Goal: Transaction & Acquisition: Purchase product/service

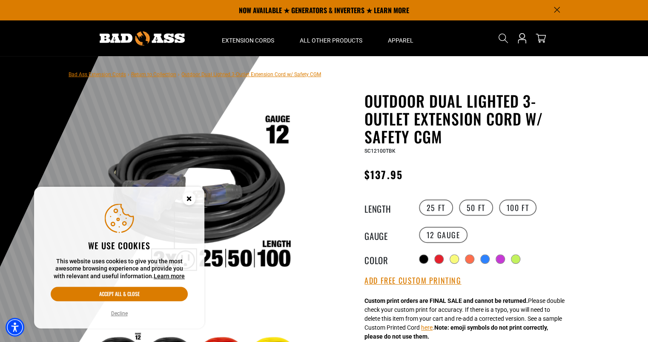
click at [329, 101] on div "Outdoor Dual Lighted 3-Outlet Extension Cord w/ Safety CGM Outdoor Dual Lighted…" at bounding box center [452, 338] width 256 height 492
click at [118, 316] on button "Decline" at bounding box center [120, 314] width 22 height 9
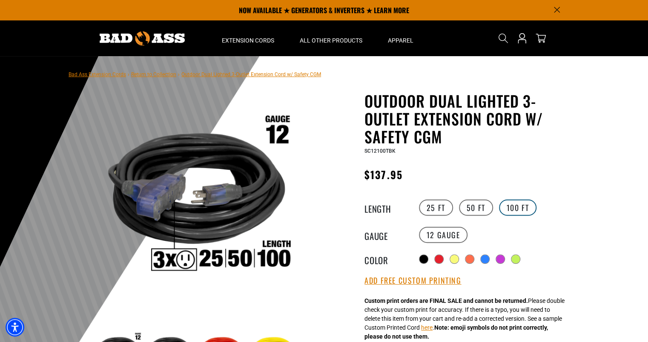
click at [514, 207] on label "100 FT" at bounding box center [518, 208] width 38 height 16
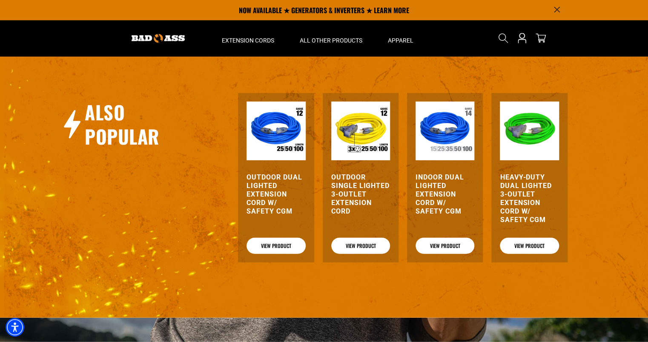
scroll to position [969, 0]
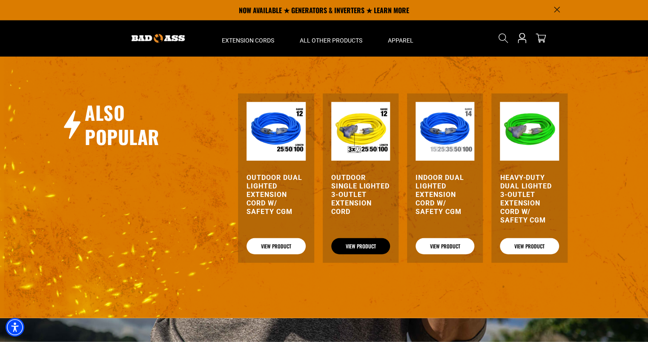
click at [354, 246] on link "View Product" at bounding box center [360, 247] width 59 height 16
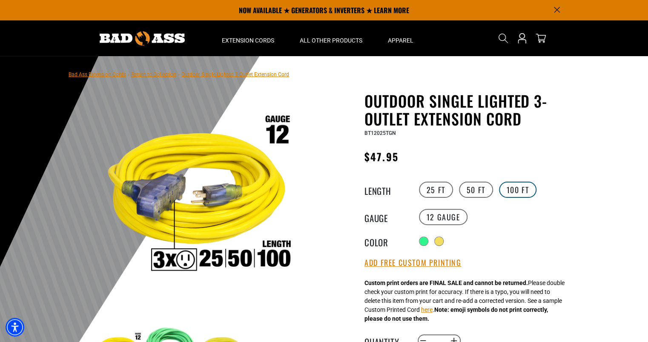
click at [527, 188] on label "100 FT" at bounding box center [518, 190] width 38 height 16
click at [638, 146] on div at bounding box center [324, 264] width 648 height 417
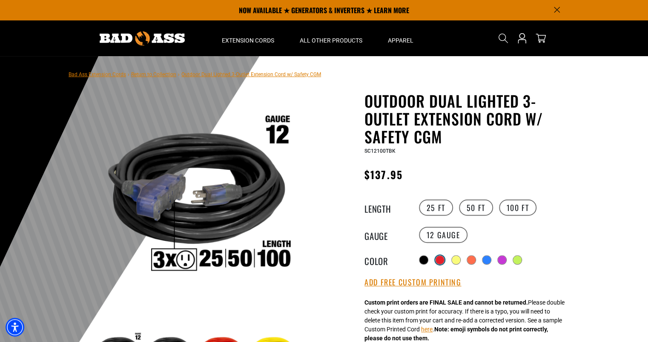
click at [441, 260] on div at bounding box center [440, 260] width 9 height 9
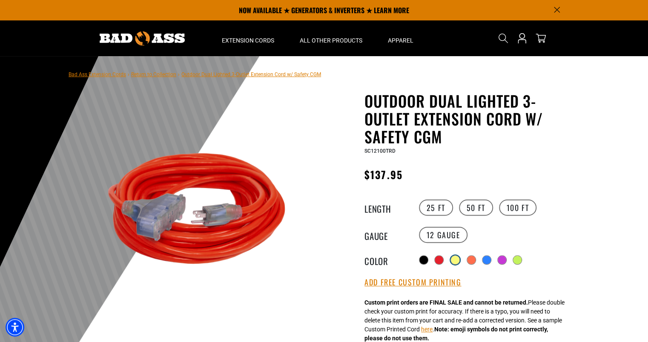
click at [460, 256] on div at bounding box center [455, 260] width 9 height 9
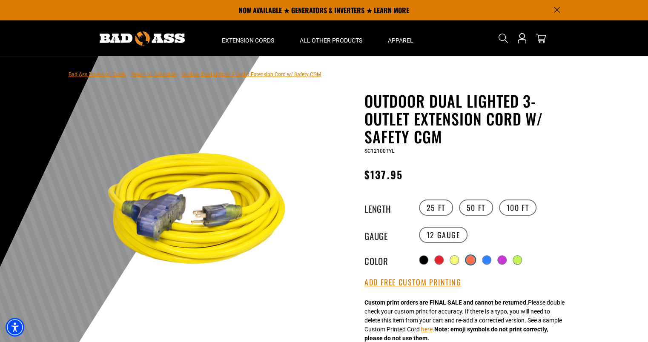
click at [470, 256] on div at bounding box center [470, 260] width 9 height 9
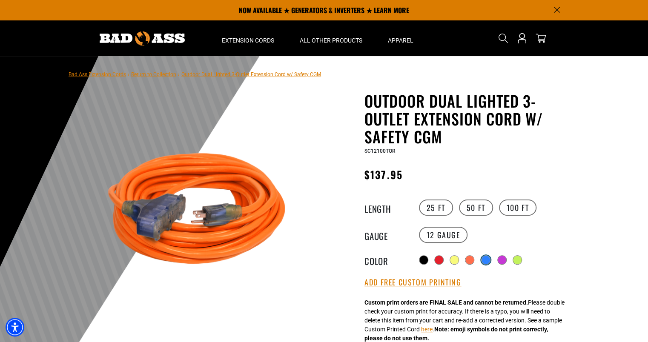
click at [487, 258] on div at bounding box center [486, 260] width 9 height 9
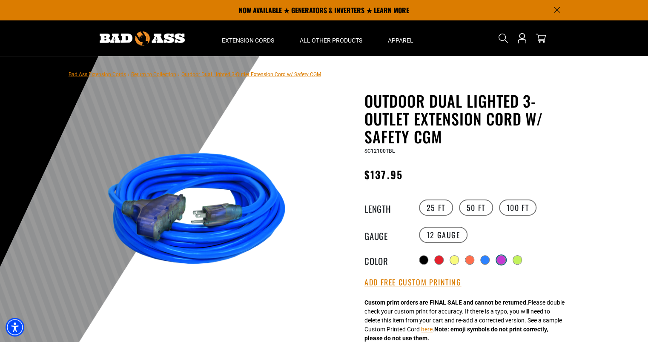
click at [502, 259] on div at bounding box center [501, 260] width 9 height 9
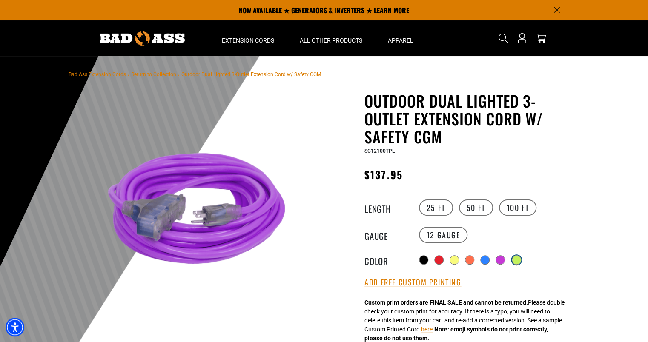
click at [517, 259] on div at bounding box center [516, 260] width 9 height 9
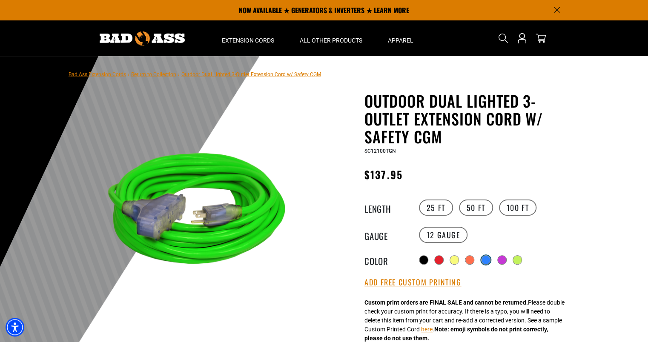
click at [486, 256] on div at bounding box center [486, 260] width 9 height 9
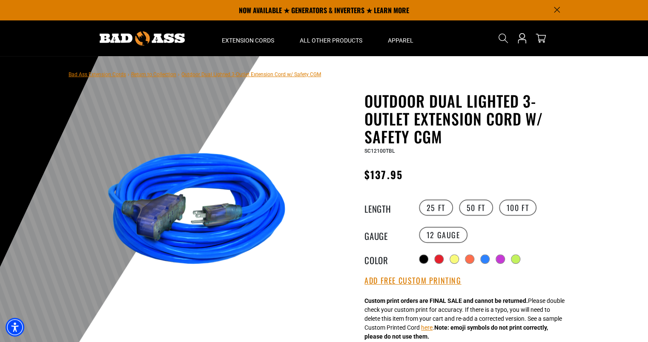
click at [590, 99] on div at bounding box center [324, 264] width 648 height 417
click at [628, 321] on div at bounding box center [324, 264] width 648 height 417
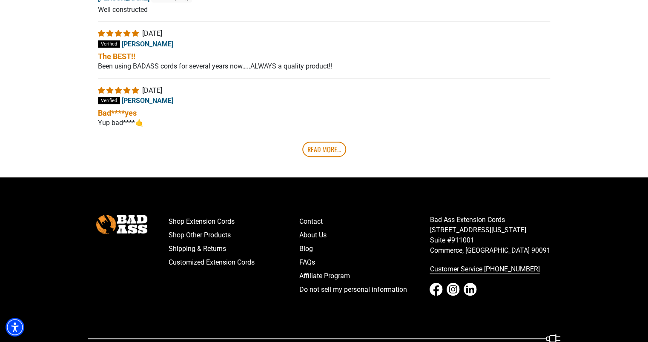
scroll to position [1724, 0]
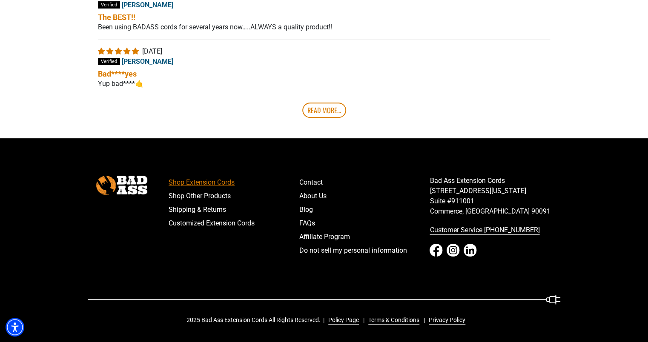
click at [196, 182] on link "Shop Extension Cords" at bounding box center [234, 183] width 131 height 14
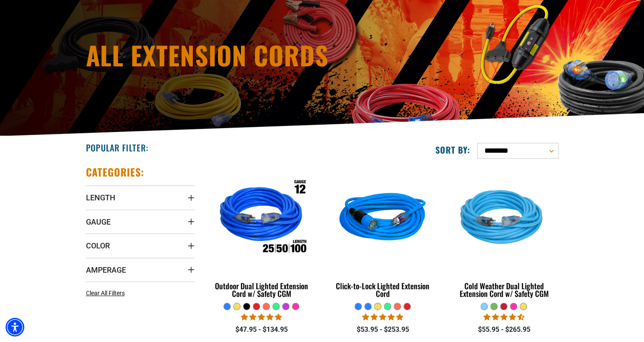
scroll to position [108, 0]
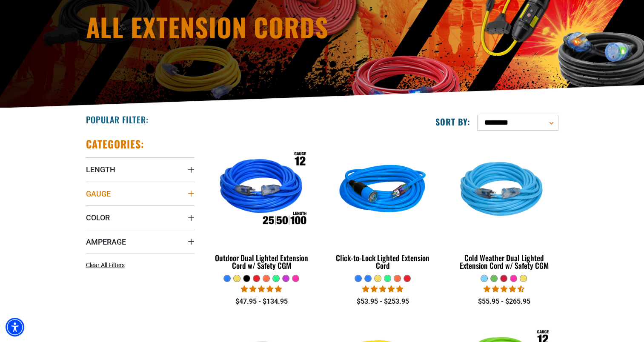
click at [190, 193] on icon "Gauge" at bounding box center [191, 194] width 6 height 6
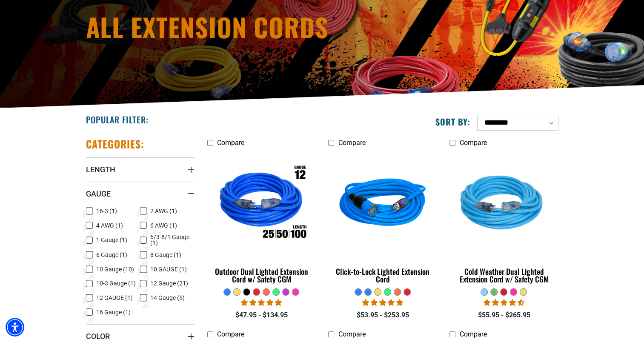
click at [92, 267] on icon at bounding box center [89, 269] width 7 height 11
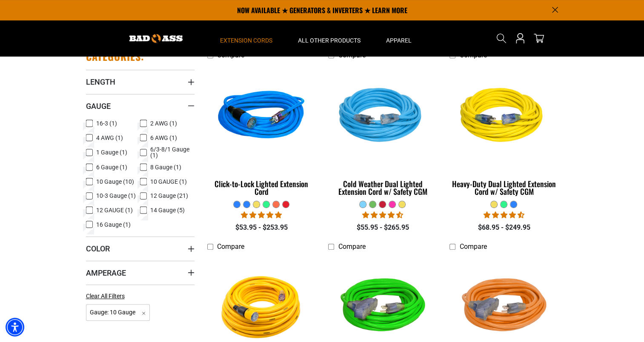
scroll to position [195, 0]
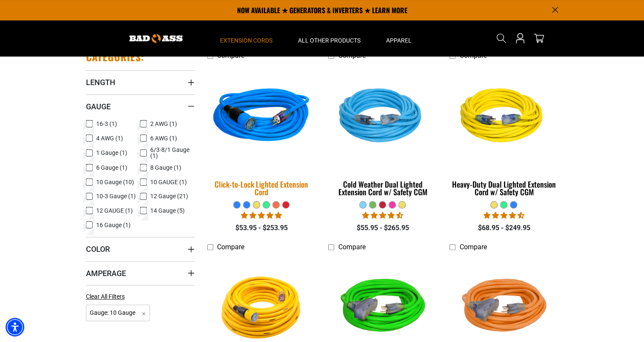
click at [264, 118] on img at bounding box center [261, 117] width 119 height 109
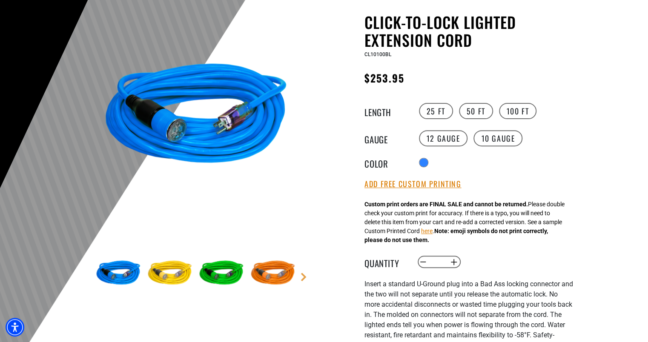
scroll to position [83, 0]
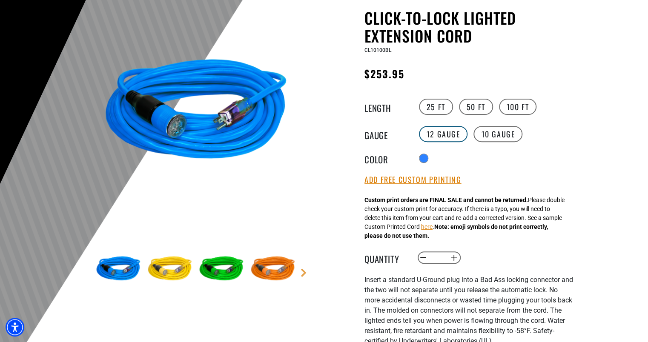
click at [435, 132] on label "12 Gauge" at bounding box center [443, 134] width 49 height 16
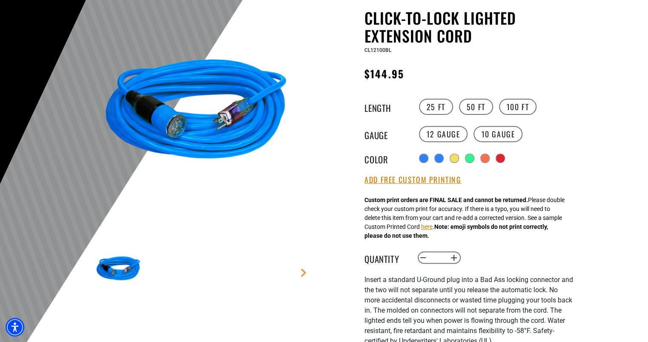
click at [578, 153] on div "Click-to-Lock Lighted Extension Cord Click-to-Lock Lighted Extension Cord CL121…" at bounding box center [452, 268] width 256 height 518
click at [484, 131] on label "10 Gauge" at bounding box center [498, 134] width 49 height 16
click at [430, 132] on label "12 Gauge" at bounding box center [443, 134] width 49 height 16
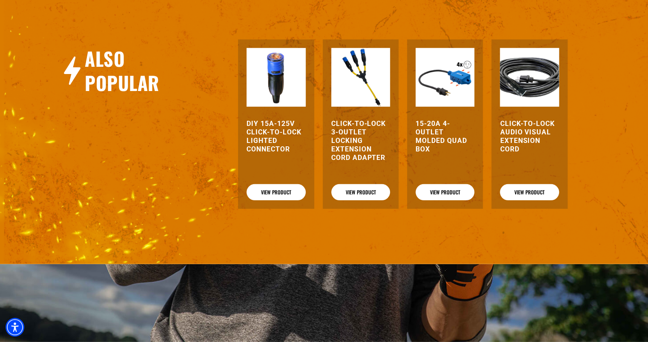
scroll to position [1147, 0]
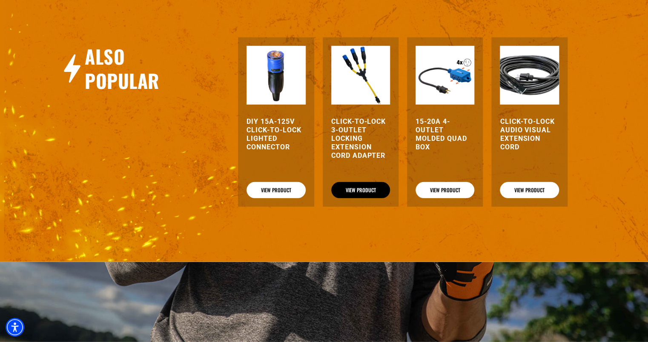
click at [364, 182] on link "View Product" at bounding box center [360, 190] width 59 height 16
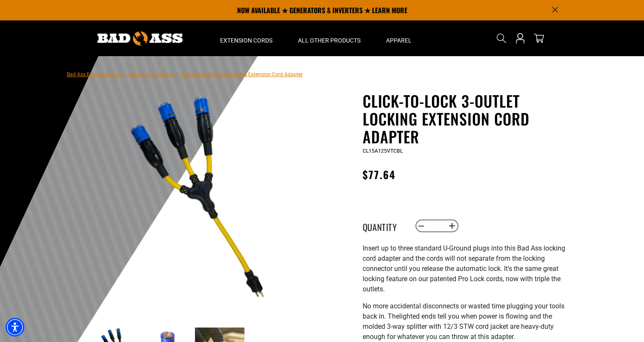
click at [75, 118] on main-product-gallery "1 of 3 Previous Next 1" at bounding box center [194, 257] width 243 height 330
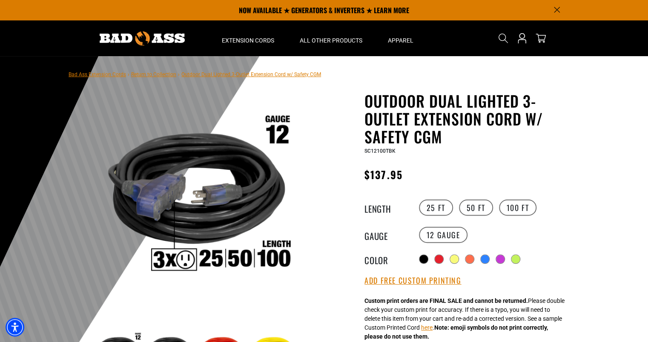
click at [635, 215] on div at bounding box center [324, 264] width 648 height 417
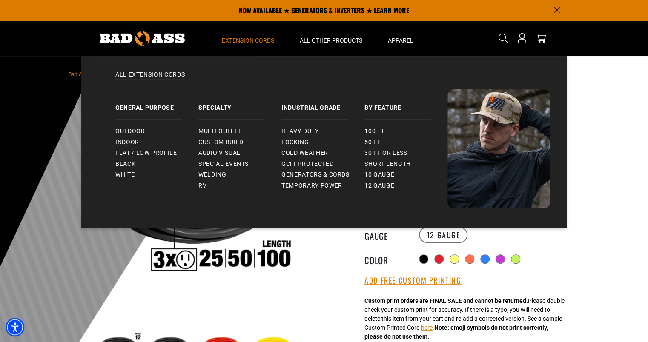
drag, startPoint x: 251, startPoint y: 70, endPoint x: 240, endPoint y: 40, distance: 31.4
click at [240, 40] on span "Extension Cords" at bounding box center [248, 41] width 52 height 8
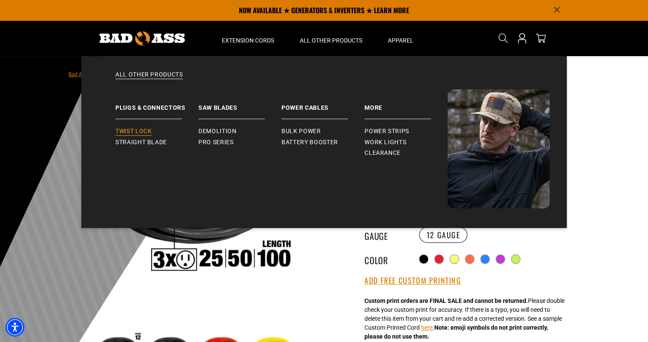
click at [133, 133] on span "Twist Lock" at bounding box center [133, 132] width 36 height 8
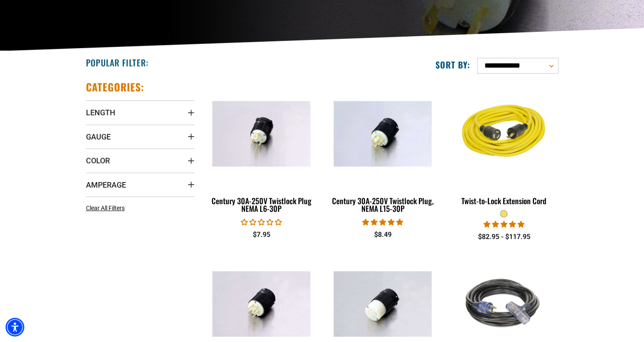
scroll to position [182, 0]
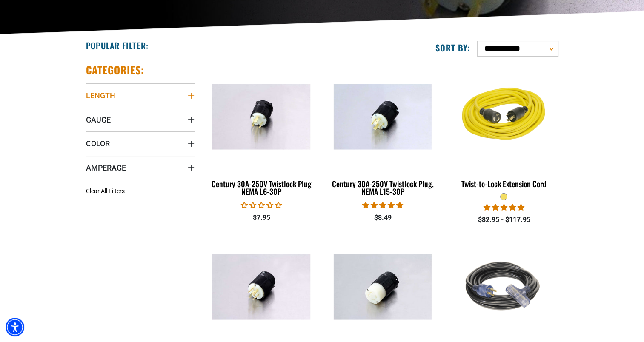
click at [190, 94] on icon "Length" at bounding box center [191, 95] width 7 height 7
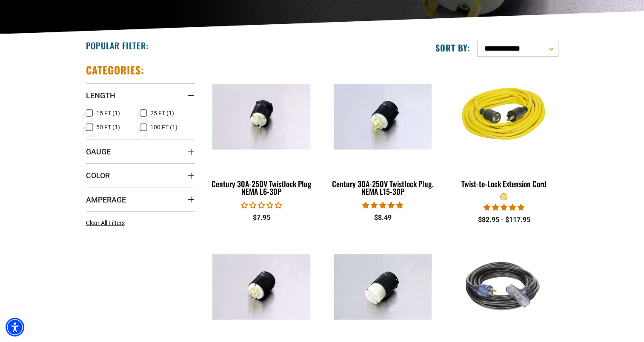
click at [143, 127] on icon at bounding box center [143, 127] width 7 height 11
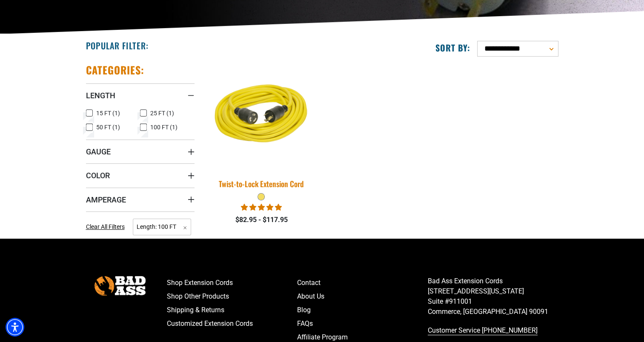
click at [261, 126] on img at bounding box center [261, 116] width 119 height 109
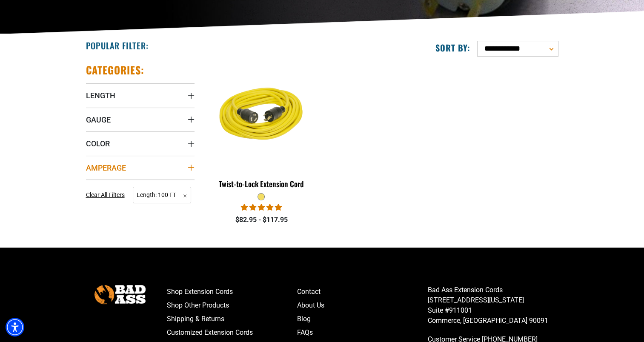
click at [191, 167] on icon "Amperage" at bounding box center [191, 168] width 6 height 6
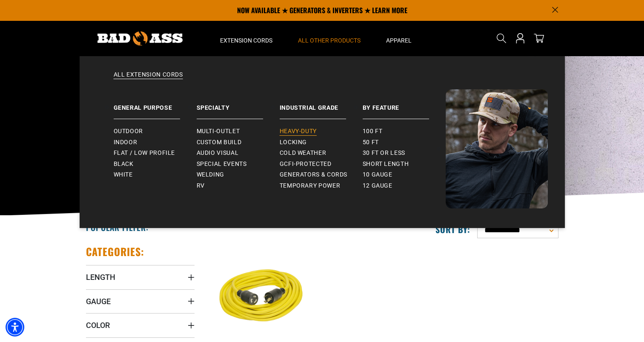
click at [285, 133] on span "Heavy-Duty" at bounding box center [298, 132] width 37 height 8
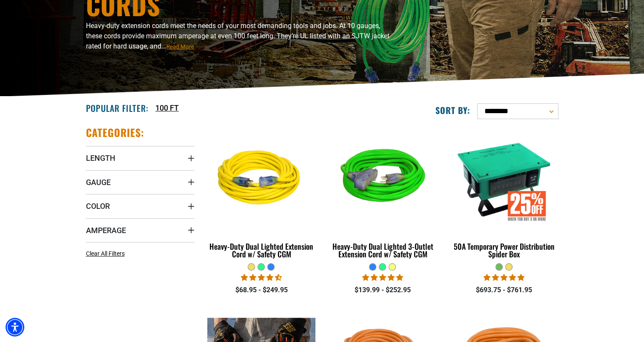
scroll to position [136, 0]
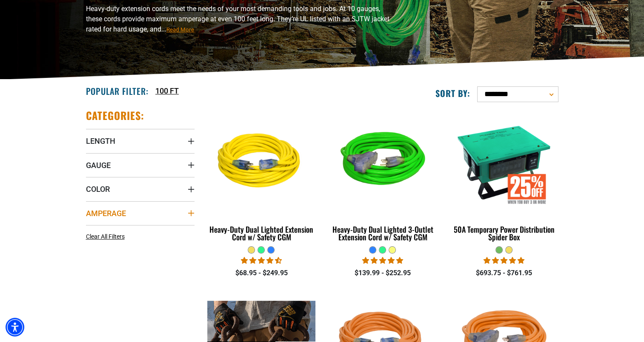
click at [190, 214] on icon "Amperage" at bounding box center [191, 213] width 7 height 7
click at [142, 230] on icon at bounding box center [143, 230] width 7 height 11
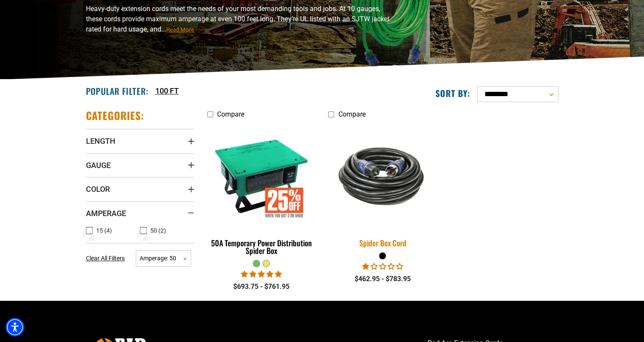
click at [382, 188] on img at bounding box center [382, 176] width 119 height 73
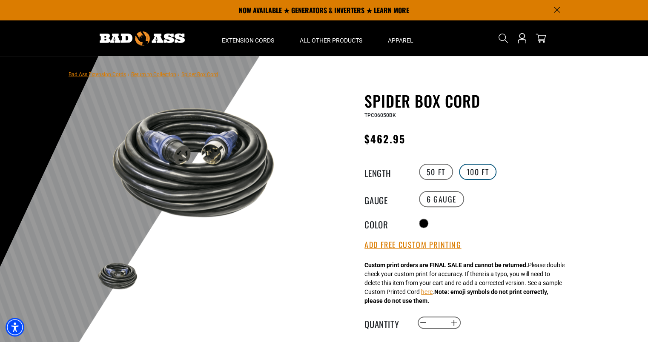
click at [475, 171] on label "100 FT" at bounding box center [478, 172] width 38 height 16
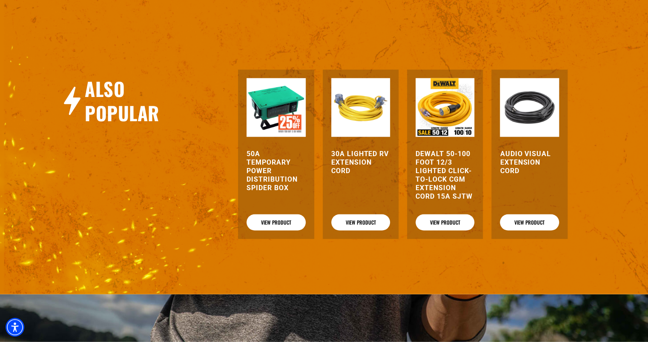
scroll to position [998, 0]
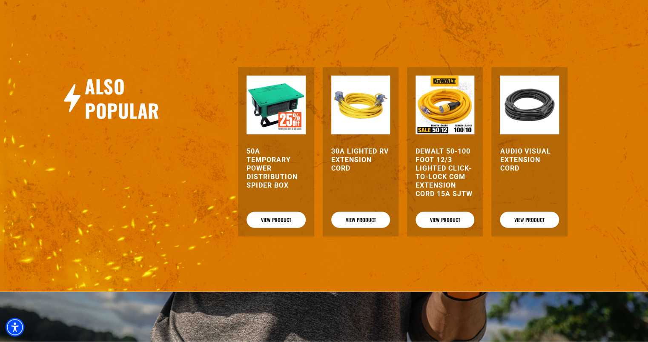
click at [347, 161] on h3 "30A Lighted RV Extension Cord" at bounding box center [360, 160] width 59 height 26
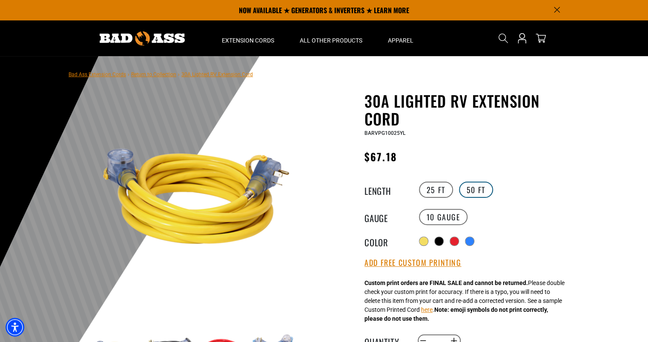
drag, startPoint x: 474, startPoint y: 192, endPoint x: 468, endPoint y: 188, distance: 7.1
click at [468, 188] on label "50 FT" at bounding box center [476, 190] width 34 height 16
click at [492, 146] on div "30A Lighted RV Extension Cord 30A Lighted RV Extension Cord BARVPG10050YL Regul…" at bounding box center [469, 317] width 209 height 451
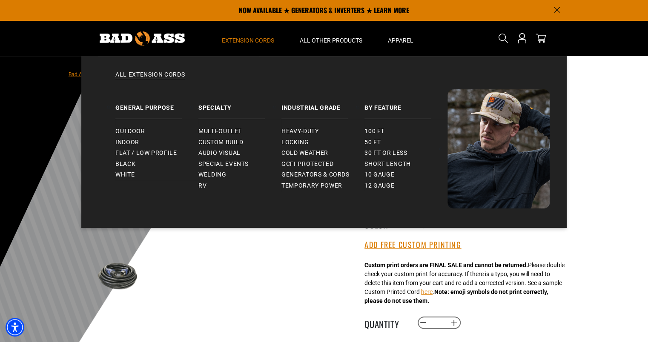
drag, startPoint x: 252, startPoint y: 42, endPoint x: 228, endPoint y: 39, distance: 24.4
click at [228, 39] on span "Extension Cords" at bounding box center [248, 41] width 52 height 8
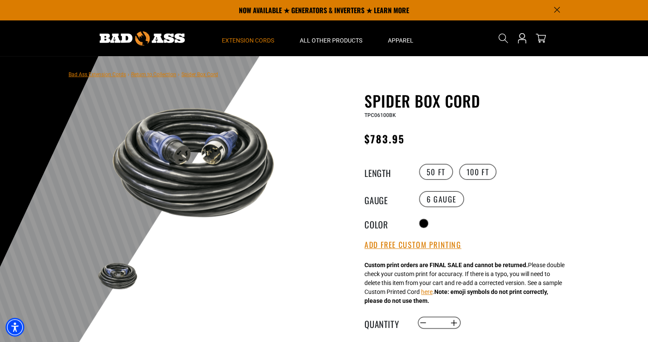
click at [228, 39] on span "Extension Cords" at bounding box center [248, 41] width 52 height 8
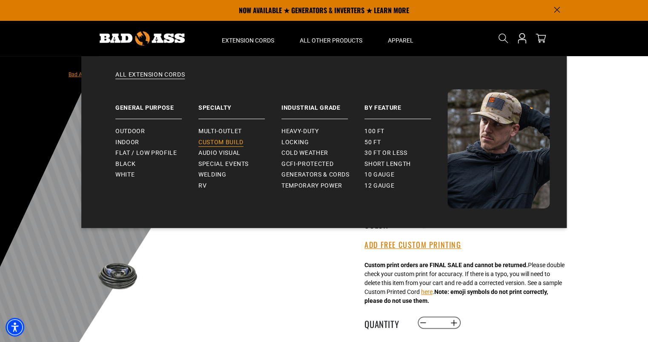
click at [236, 142] on span "Custom Build" at bounding box center [220, 143] width 45 height 8
click at [309, 189] on span "Temporary Power" at bounding box center [312, 186] width 61 height 8
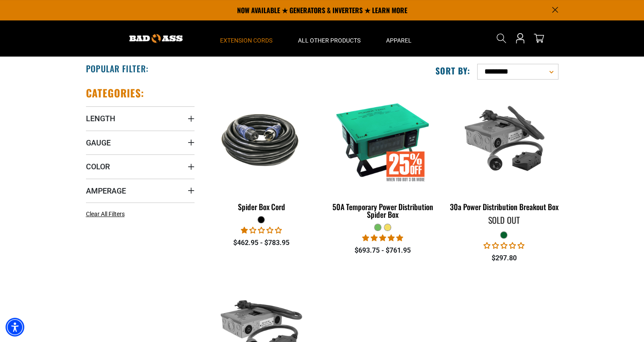
scroll to position [148, 0]
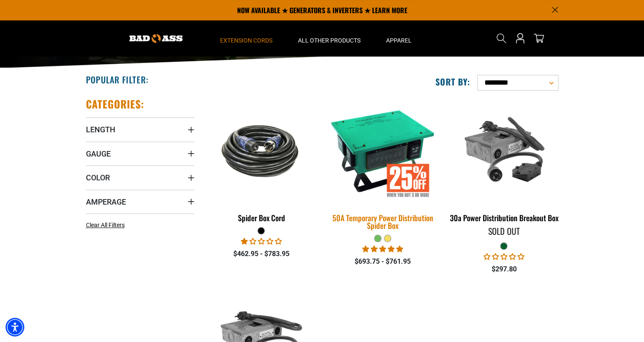
click at [376, 221] on div "50A Temporary Power Distribution Spider Box" at bounding box center [382, 221] width 109 height 15
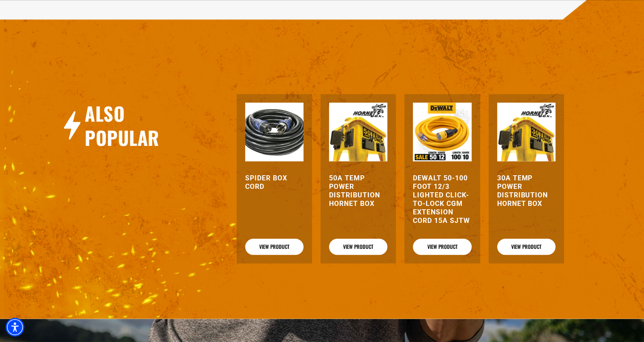
scroll to position [944, 0]
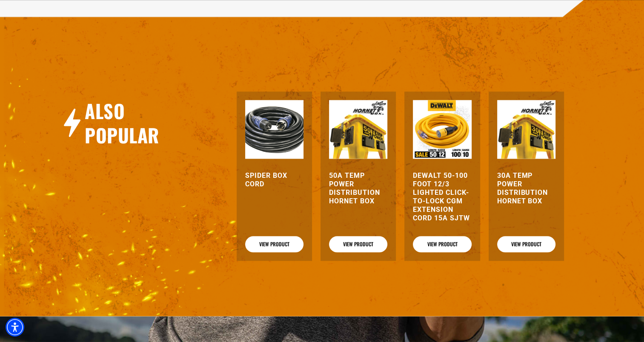
click at [353, 196] on h3 "50A Temp Power Distribution Hornet Box" at bounding box center [358, 189] width 58 height 34
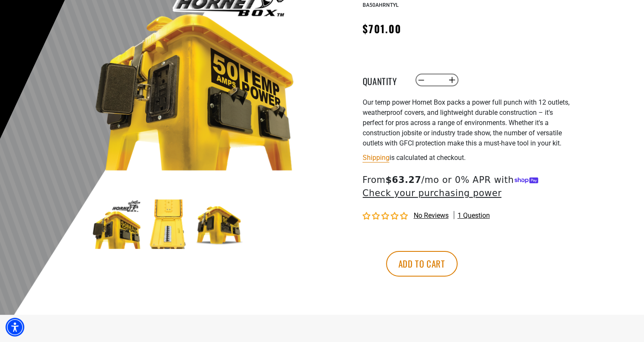
scroll to position [129, 0]
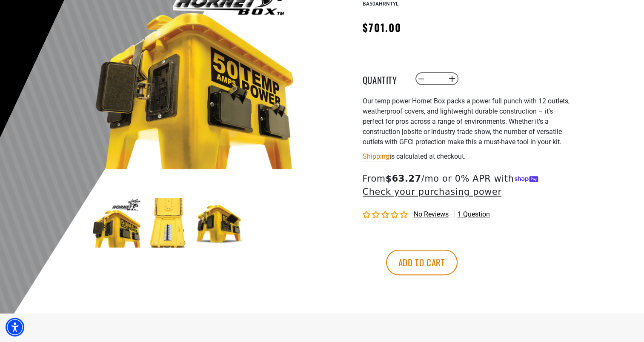
click at [172, 235] on img at bounding box center [168, 222] width 49 height 49
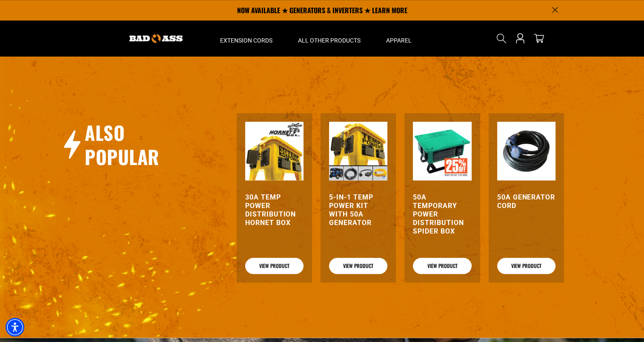
scroll to position [769, 0]
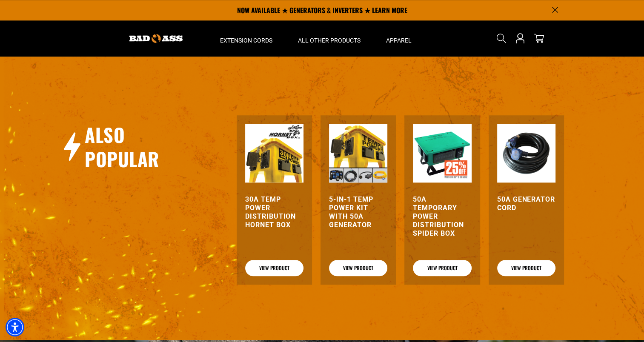
click at [344, 214] on h3 "5-in-1 Temp Power Kit with 50A Generator" at bounding box center [358, 212] width 58 height 34
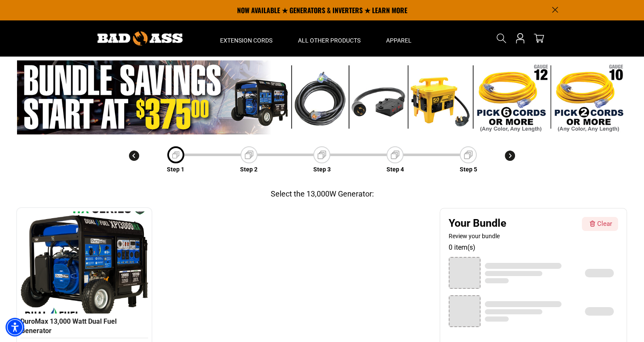
click at [339, 271] on div "❮ ❯ DuroMax 13,000 Watt Dual Fuel Generator $1799.00" at bounding box center [225, 285] width 417 height 154
click at [175, 155] on img at bounding box center [176, 155] width 10 height 10
click at [101, 228] on div at bounding box center [85, 263] width 124 height 102
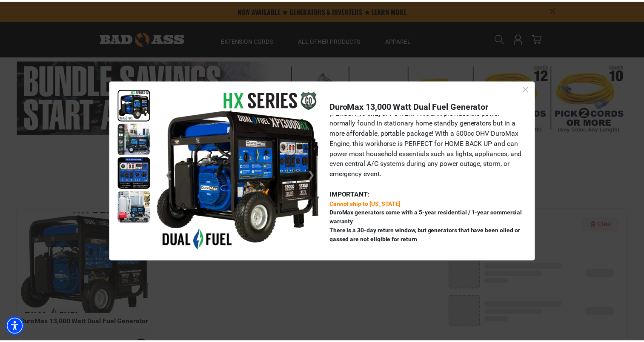
scroll to position [54, 0]
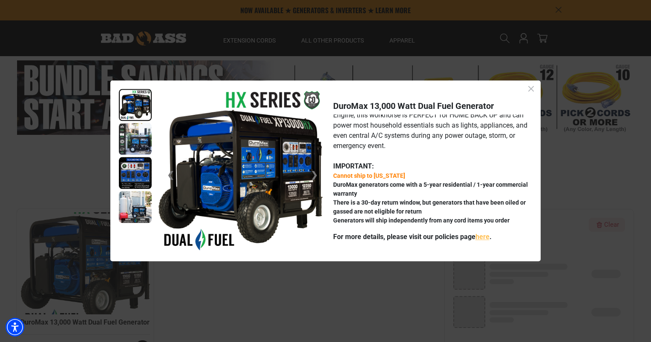
click at [287, 279] on div "❮ ❯ DuroMax 13,000 Watt Dual Fuel Generator The XP13000HX is the crown jewel of…" at bounding box center [325, 171] width 651 height 342
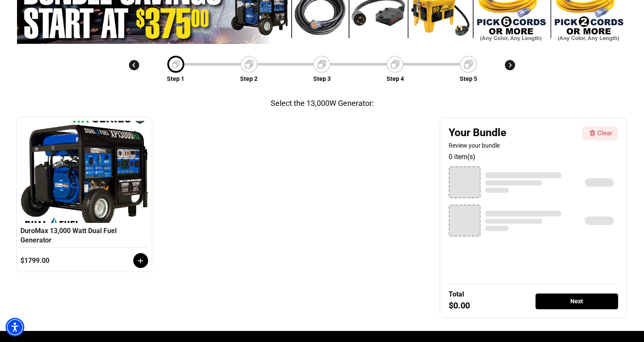
scroll to position [125, 0]
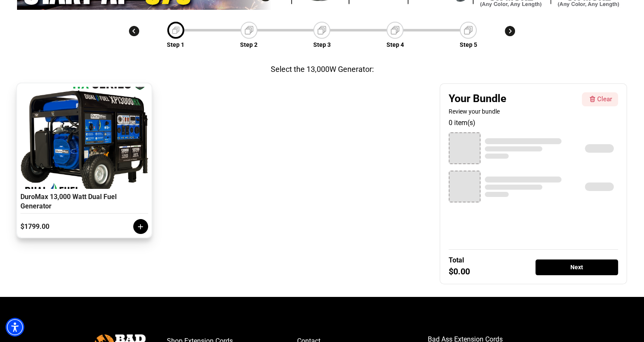
click at [139, 228] on icon at bounding box center [140, 227] width 9 height 9
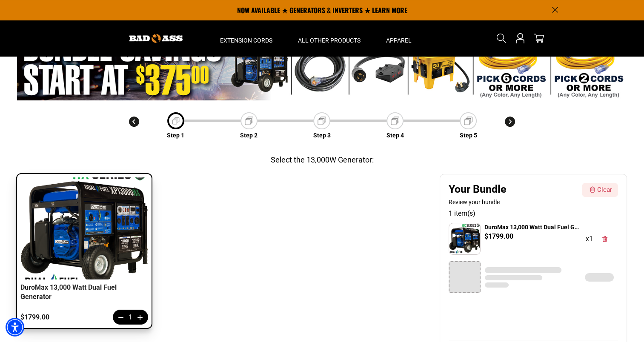
scroll to position [0, 0]
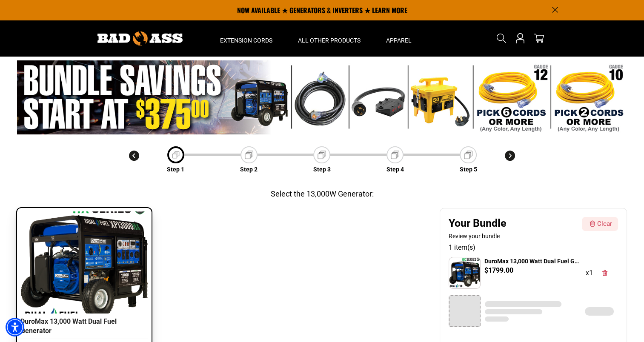
click at [244, 158] on img at bounding box center [249, 155] width 12 height 12
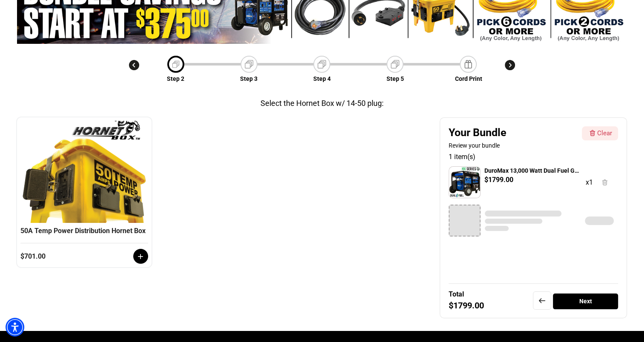
scroll to position [97, 0]
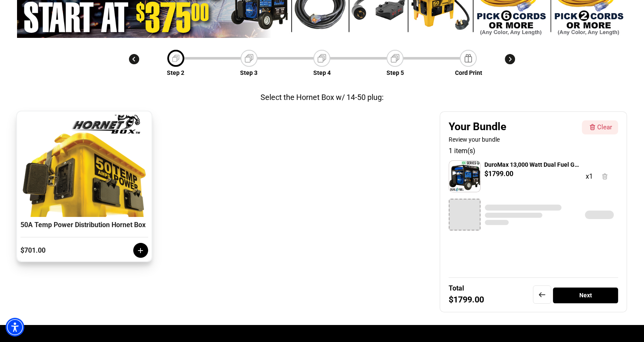
click at [138, 255] on icon at bounding box center [140, 251] width 9 height 9
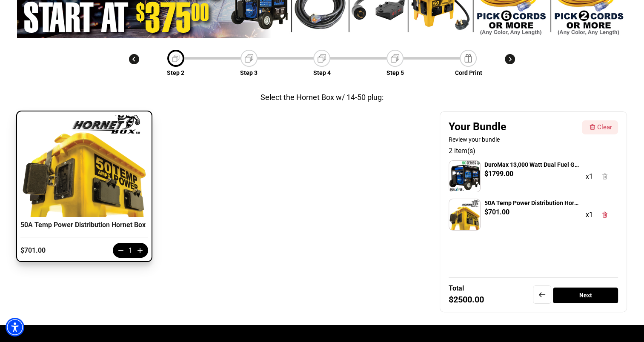
click at [250, 59] on img at bounding box center [249, 58] width 12 height 12
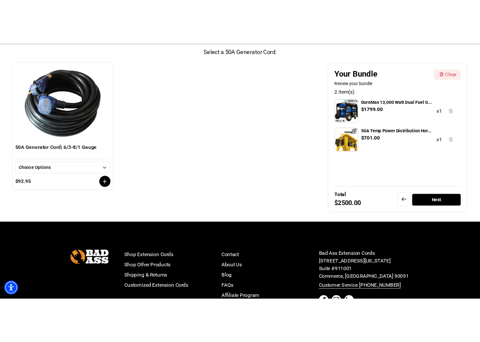
scroll to position [158, 0]
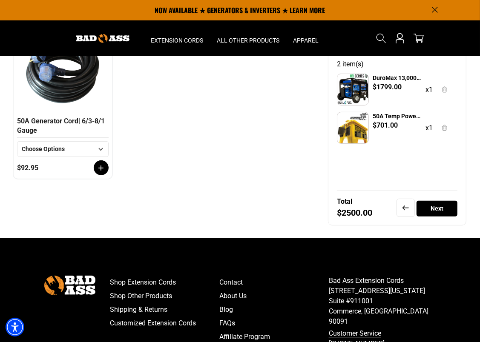
drag, startPoint x: 230, startPoint y: 170, endPoint x: 136, endPoint y: 213, distance: 103.7
click at [136, 213] on div "Category 1 ❮ ❯ 50A Generator Cord | 6/3-8/1 Gauge Choose Options 15 FT 30 FT $9…" at bounding box center [168, 125] width 308 height 201
click at [101, 149] on icon at bounding box center [100, 149] width 11 height 11
click at [40, 178] on span "30 FT" at bounding box center [41, 179] width 15 height 9
click at [100, 147] on icon at bounding box center [100, 149] width 11 height 11
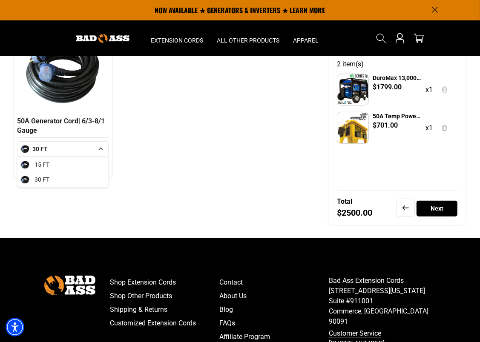
click at [138, 147] on div "❮ ❯ 50A Generator Cord | 6/3-8/1 Gauge 30 FT 15 FT 30 FT $202.95" at bounding box center [168, 102] width 308 height 154
click at [41, 178] on span "30 FT" at bounding box center [41, 179] width 15 height 9
click at [100, 167] on icon at bounding box center [101, 168] width 5 height 5
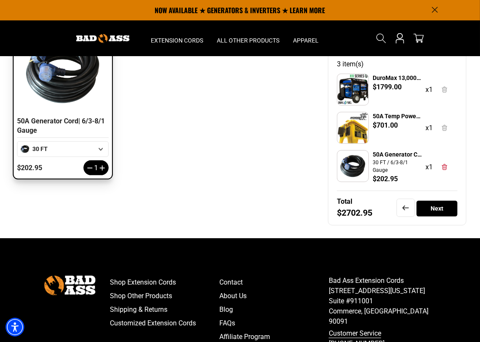
click at [230, 169] on div "❮ ❯ 50A Generator Cord | 6/3-8/1 Gauge 30 FT 15 FT 30 FT $202.95 1" at bounding box center [168, 102] width 308 height 154
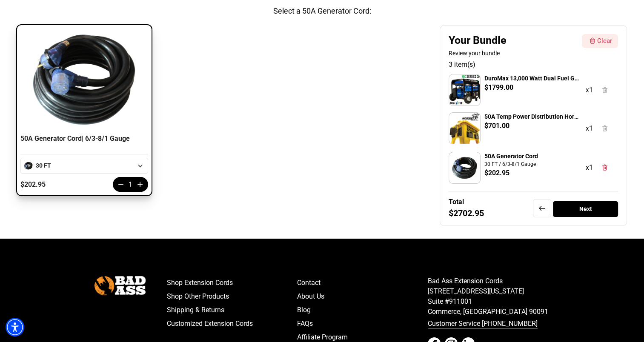
scroll to position [0, 0]
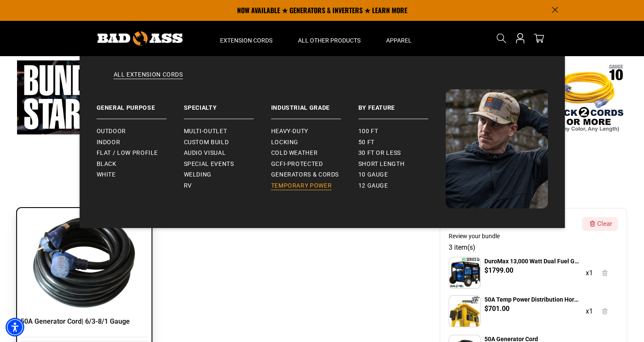
click at [291, 185] on span "Temporary Power" at bounding box center [301, 186] width 61 height 8
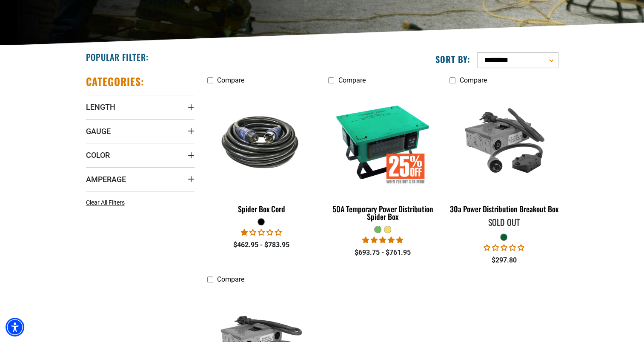
scroll to position [221, 0]
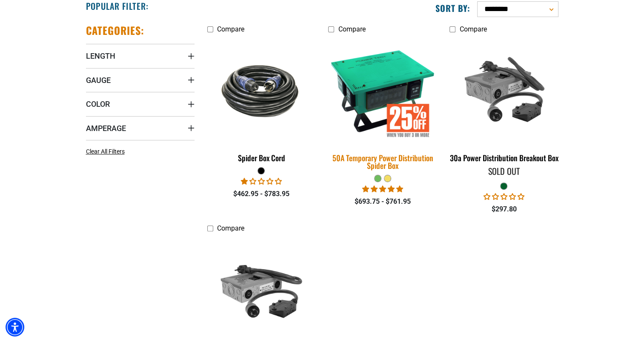
click at [375, 96] on img at bounding box center [382, 90] width 119 height 109
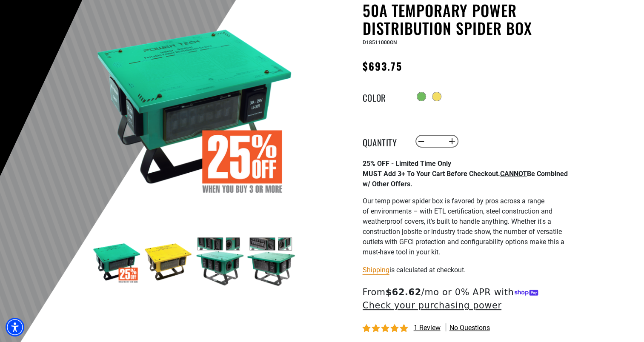
scroll to position [119, 0]
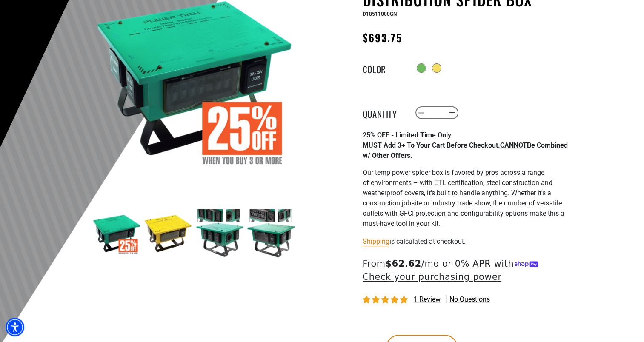
click at [227, 213] on img at bounding box center [219, 233] width 49 height 49
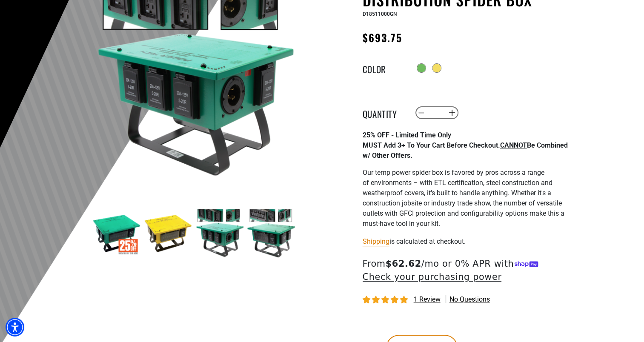
click at [211, 213] on img at bounding box center [219, 233] width 49 height 49
click at [217, 237] on img at bounding box center [219, 233] width 49 height 49
click at [261, 215] on img at bounding box center [271, 233] width 49 height 49
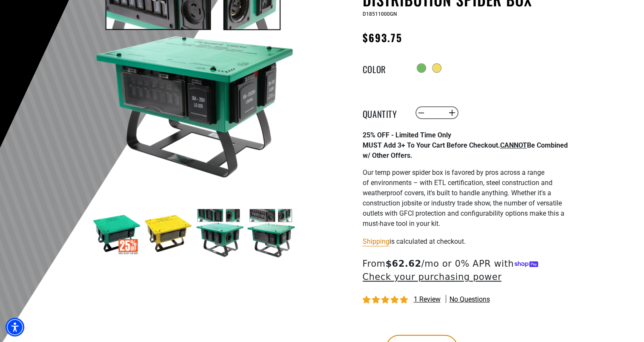
click at [290, 148] on img at bounding box center [194, 76] width 205 height 205
click at [273, 240] on img at bounding box center [271, 233] width 49 height 49
click at [241, 236] on img at bounding box center [219, 233] width 49 height 49
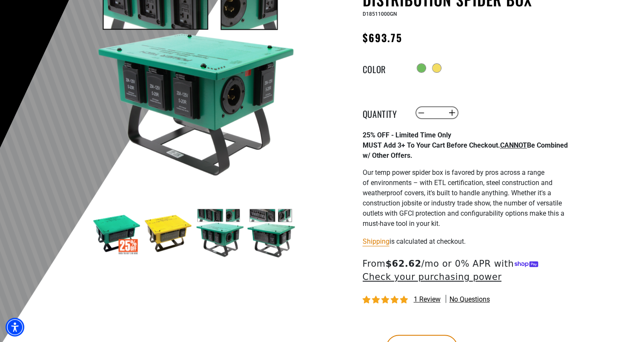
click at [171, 235] on img at bounding box center [168, 233] width 49 height 49
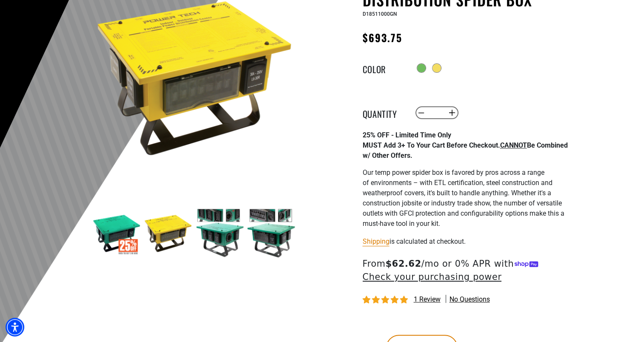
click at [201, 269] on main-product-gallery "2 of 4 Previous Next" at bounding box center [194, 138] width 243 height 330
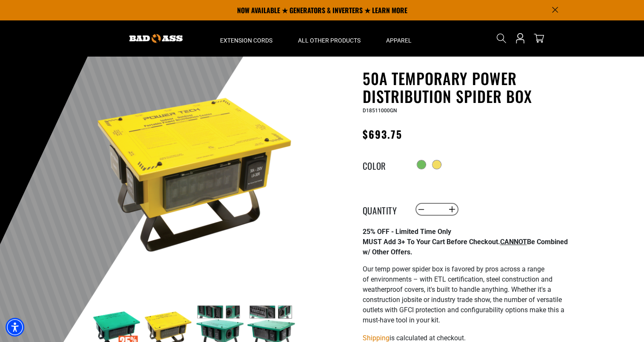
scroll to position [0, 0]
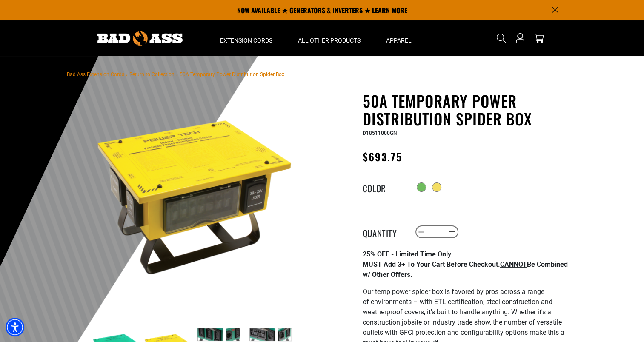
click at [305, 112] on main-product-gallery "2 of 4 Previous Next" at bounding box center [194, 257] width 243 height 330
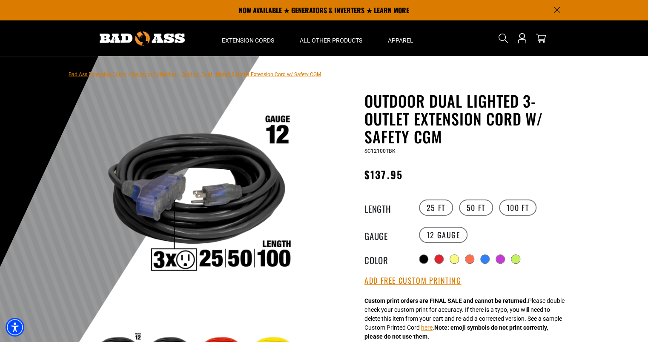
click at [153, 39] on img at bounding box center [142, 39] width 85 height 14
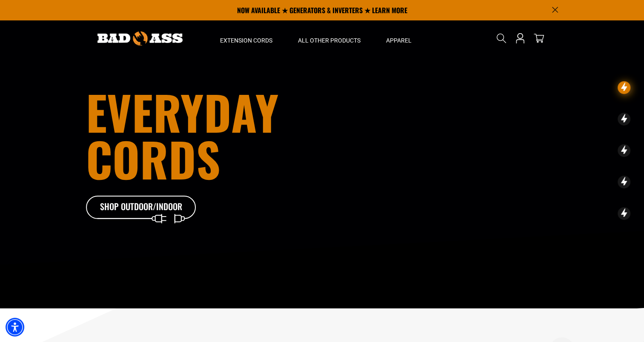
click at [554, 11] on icon "Announcement" at bounding box center [555, 10] width 6 height 6
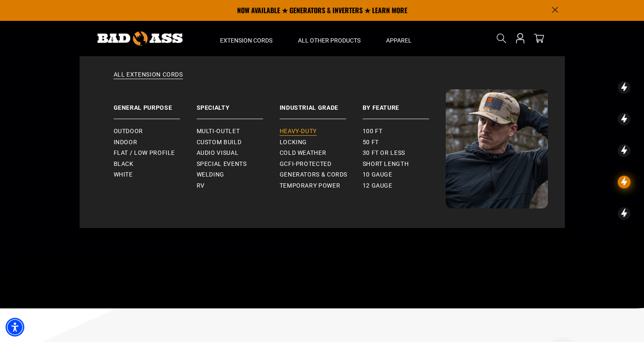
click at [290, 131] on span "Heavy-Duty" at bounding box center [298, 132] width 37 height 8
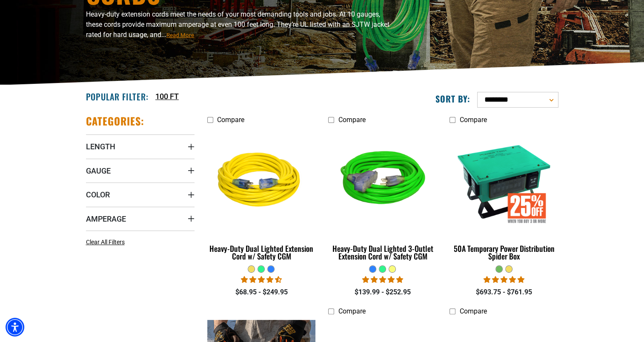
scroll to position [159, 0]
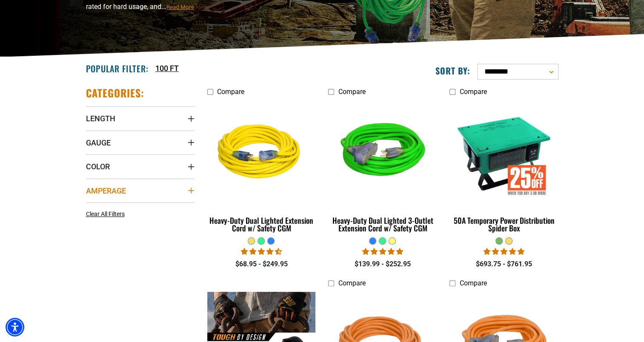
click at [191, 190] on icon "Amperage" at bounding box center [191, 191] width 6 height 6
click at [145, 209] on icon at bounding box center [143, 208] width 7 height 11
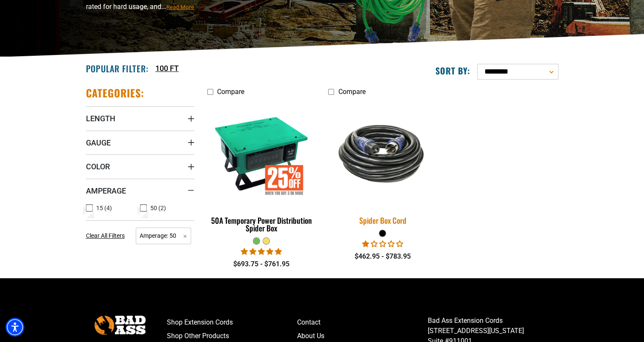
click at [383, 160] on img at bounding box center [382, 153] width 119 height 73
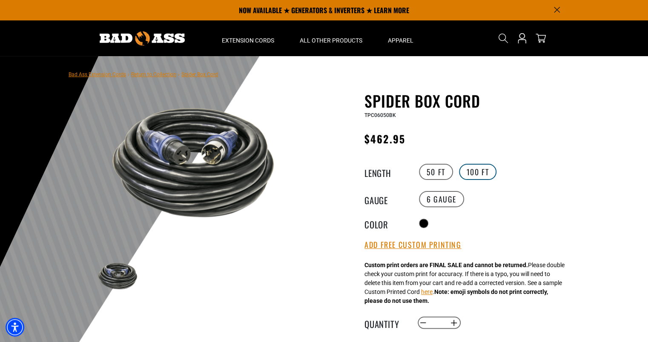
click at [470, 172] on label "100 FT" at bounding box center [478, 172] width 38 height 16
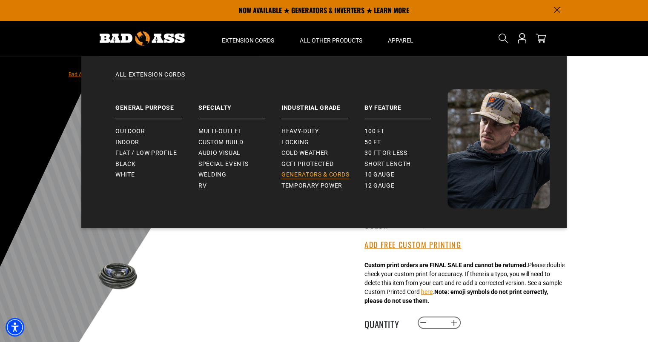
click at [290, 172] on span "Generators & Cords" at bounding box center [316, 175] width 68 height 8
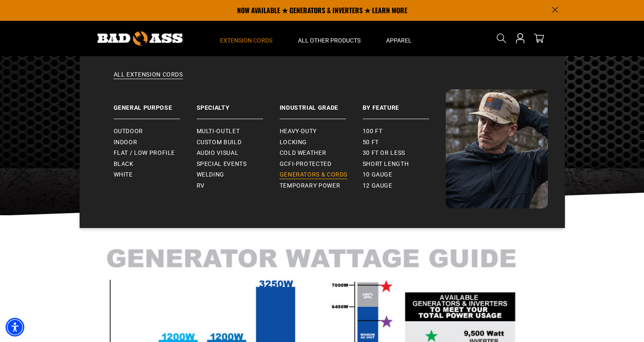
click at [325, 172] on span "Generators & Cords" at bounding box center [314, 175] width 68 height 8
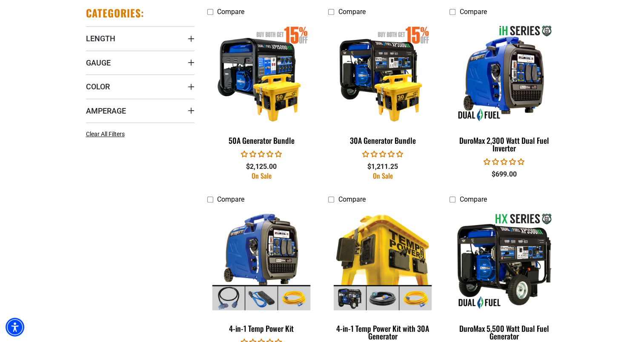
scroll to position [529, 0]
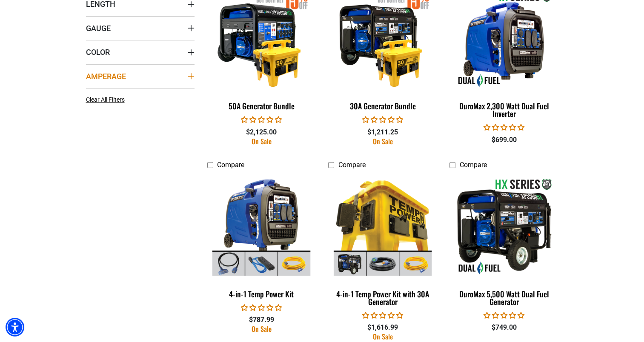
click at [192, 75] on icon "Amperage" at bounding box center [191, 76] width 7 height 7
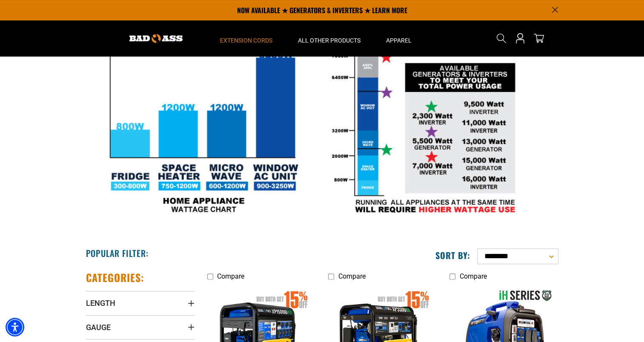
scroll to position [30, 0]
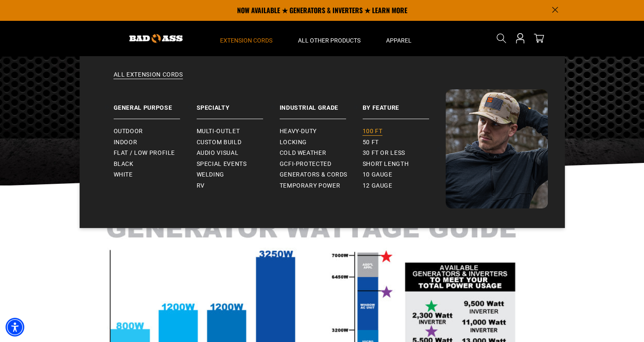
click at [368, 132] on span "100 ft" at bounding box center [373, 132] width 20 height 8
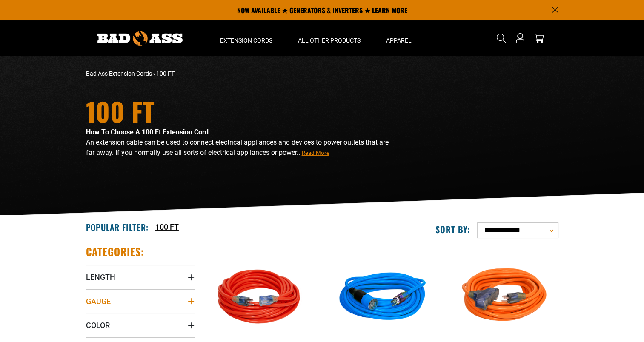
click at [193, 300] on icon "Gauge" at bounding box center [191, 301] width 7 height 7
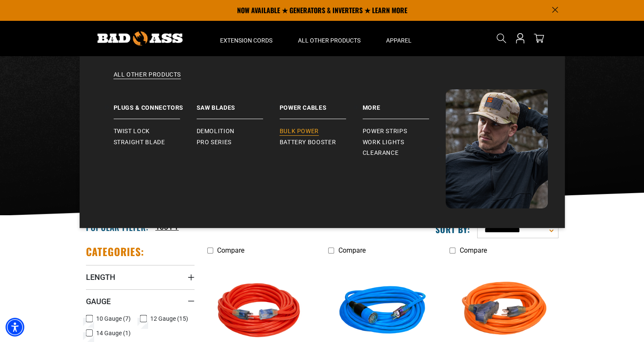
click at [300, 129] on span "Bulk Power" at bounding box center [299, 132] width 39 height 8
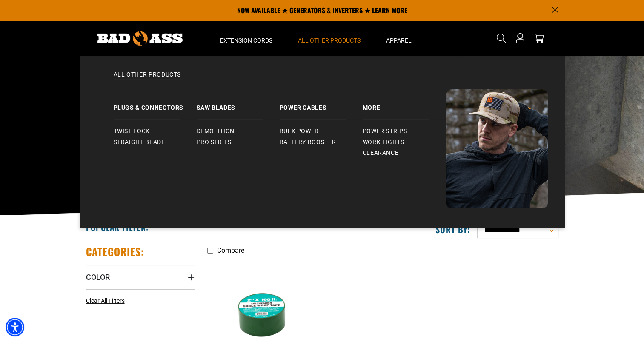
click at [331, 40] on span "All Other Products" at bounding box center [329, 41] width 63 height 8
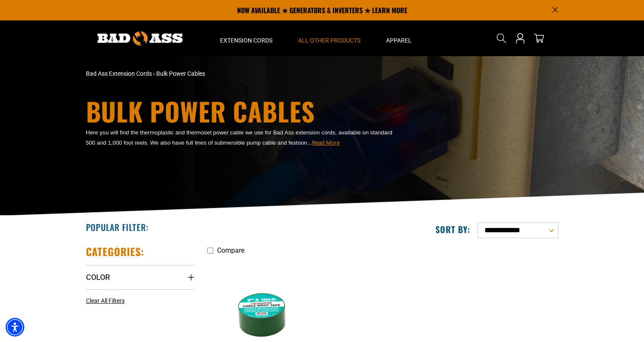
click at [326, 39] on span "All Other Products" at bounding box center [329, 41] width 63 height 8
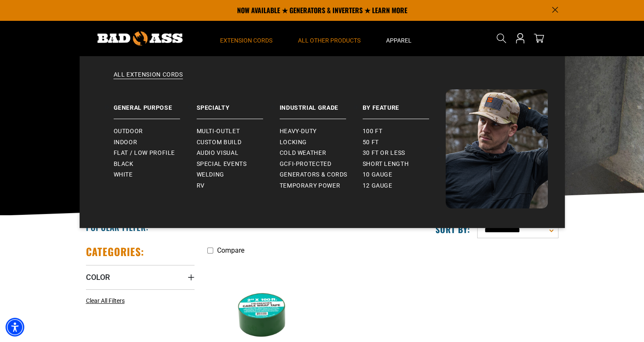
click at [241, 40] on span "Extension Cords" at bounding box center [246, 41] width 52 height 8
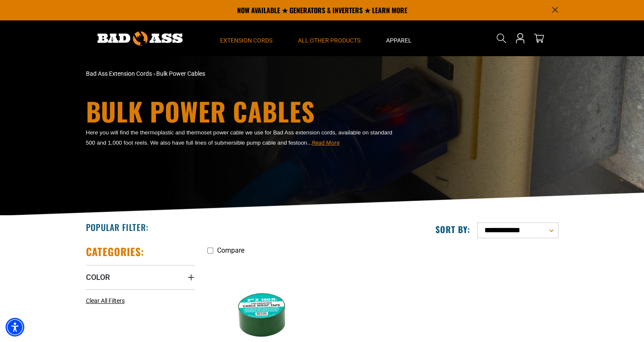
click at [241, 40] on span "Extension Cords" at bounding box center [246, 41] width 52 height 8
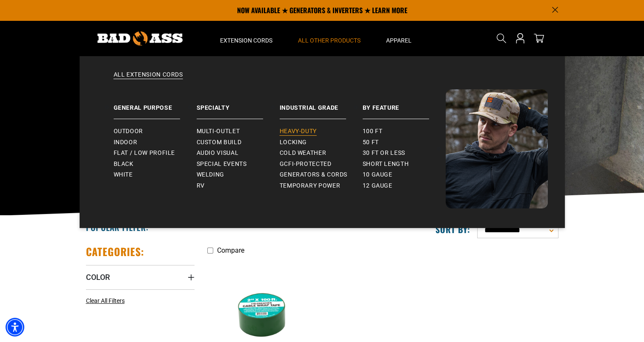
click at [310, 130] on span "Heavy-Duty" at bounding box center [298, 132] width 37 height 8
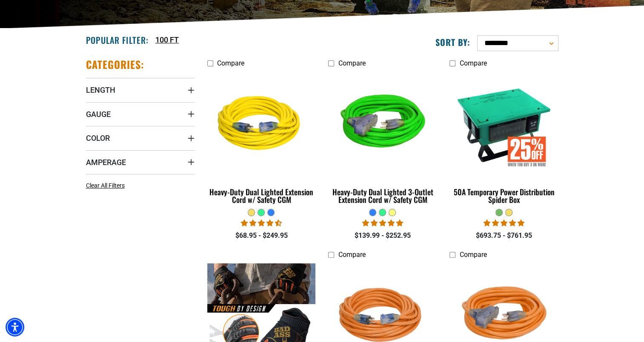
scroll to position [193, 0]
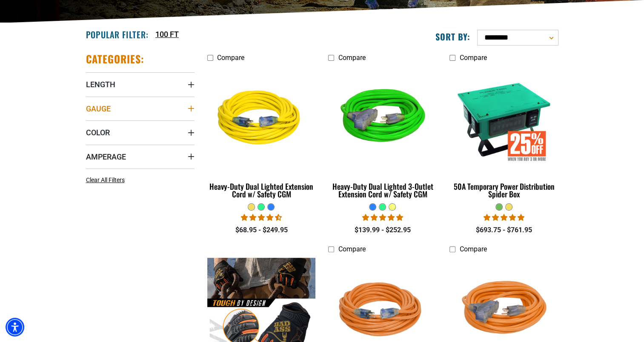
click at [194, 107] on icon "Gauge" at bounding box center [191, 108] width 7 height 7
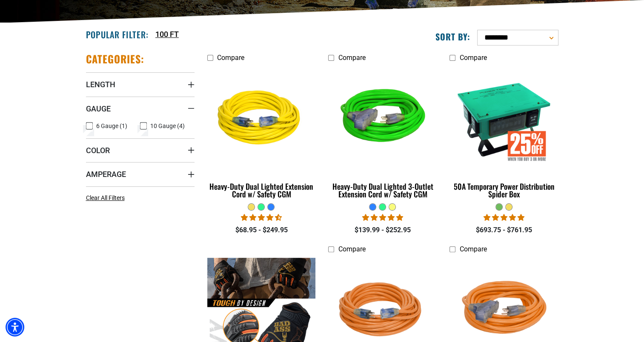
click at [89, 125] on icon at bounding box center [89, 126] width 7 height 11
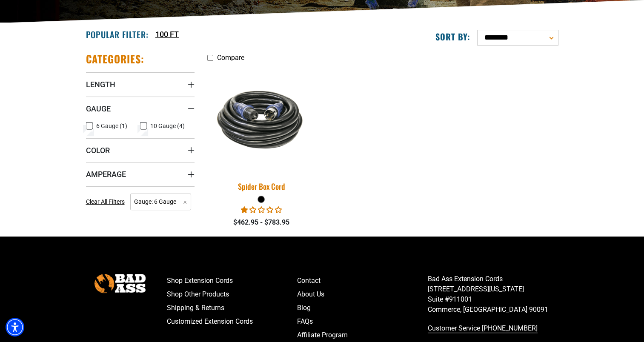
click at [267, 136] on img at bounding box center [261, 119] width 119 height 73
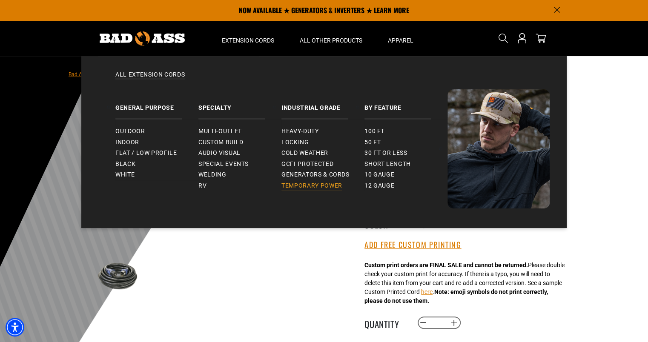
click at [303, 186] on span "Temporary Power" at bounding box center [312, 186] width 61 height 8
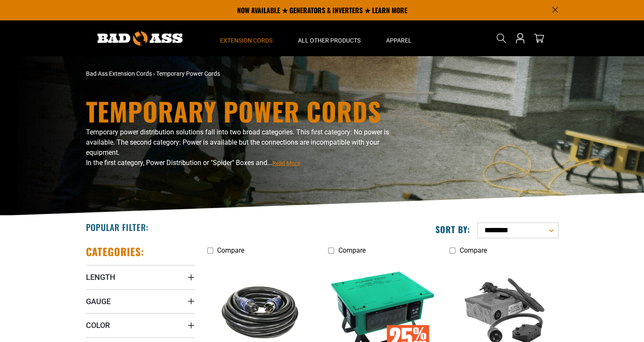
click at [371, 285] on img at bounding box center [382, 312] width 119 height 109
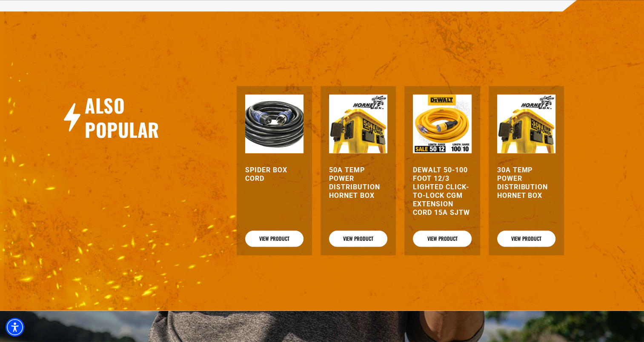
scroll to position [1001, 0]
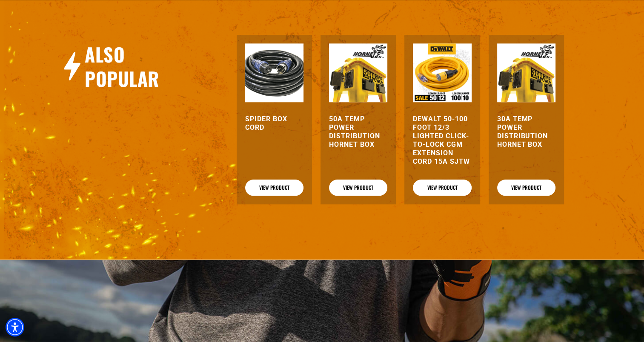
click at [350, 141] on h3 "50A Temp Power Distribution Hornet Box" at bounding box center [358, 132] width 58 height 34
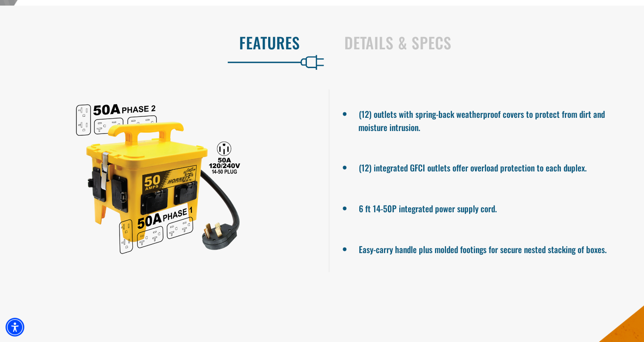
scroll to position [466, 0]
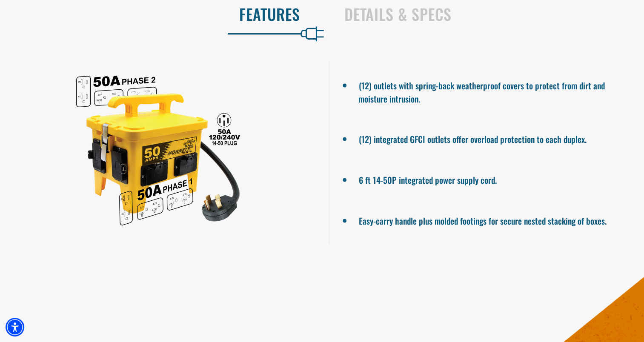
click at [224, 121] on div at bounding box center [158, 152] width 316 height 183
click at [224, 147] on div at bounding box center [158, 152] width 316 height 183
click at [281, 228] on div at bounding box center [158, 152] width 316 height 183
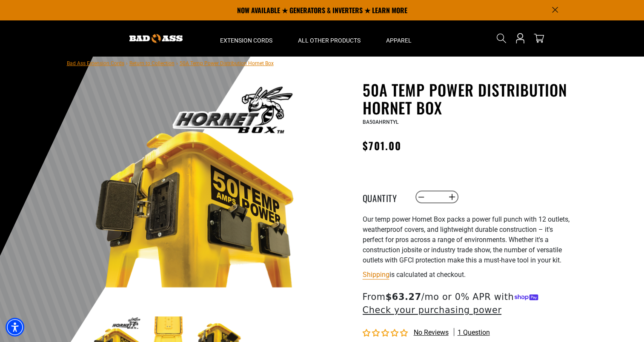
scroll to position [0, 0]
